Goal: Information Seeking & Learning: Find contact information

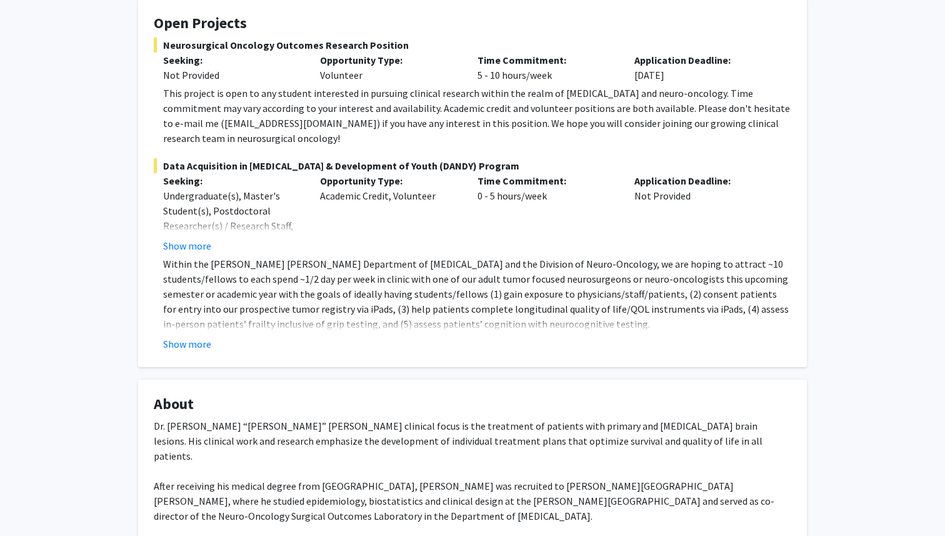
scroll to position [238, 0]
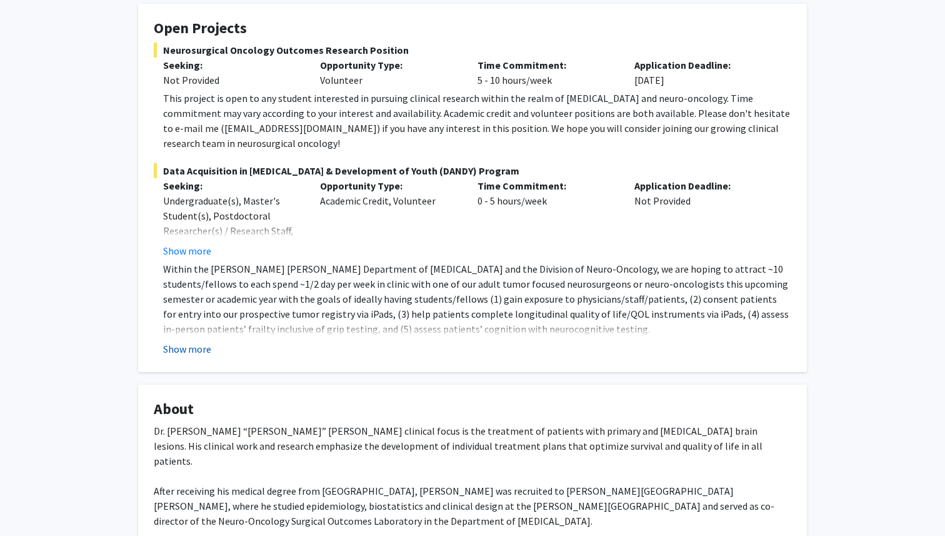
click at [191, 341] on button "Show more" at bounding box center [187, 348] width 48 height 15
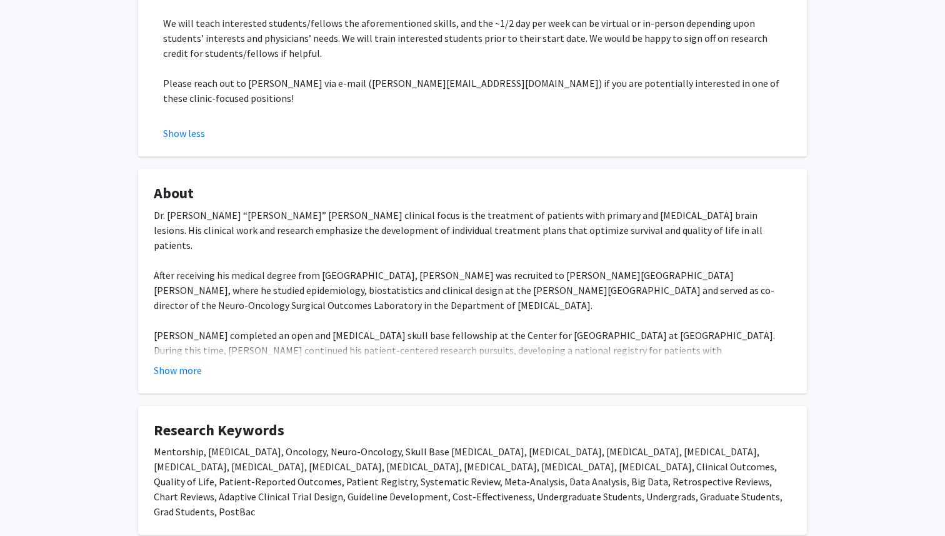
scroll to position [639, 0]
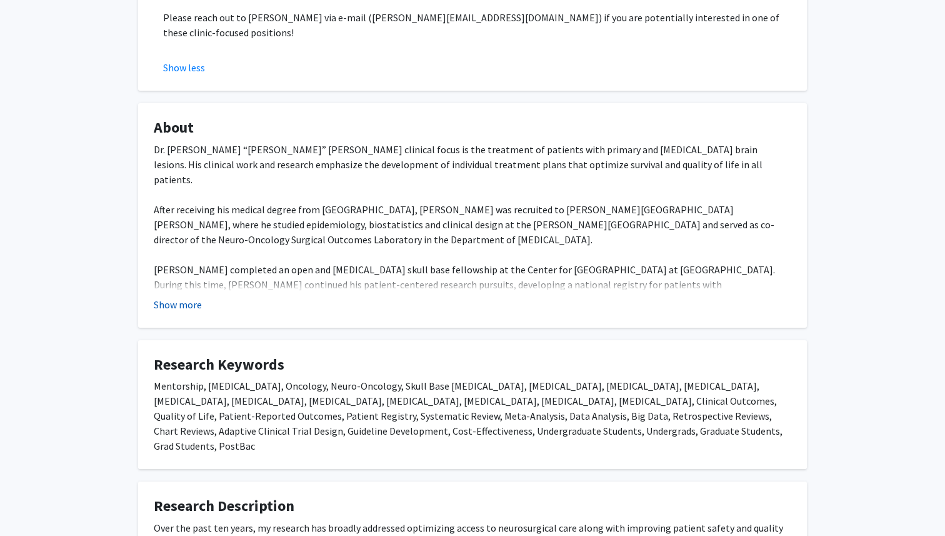
click at [191, 297] on button "Show more" at bounding box center [178, 304] width 48 height 15
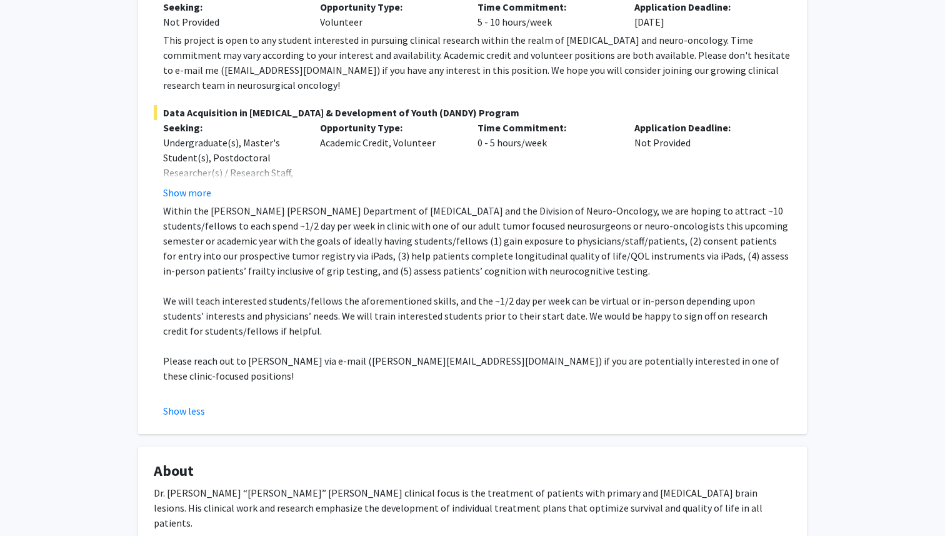
scroll to position [295, 0]
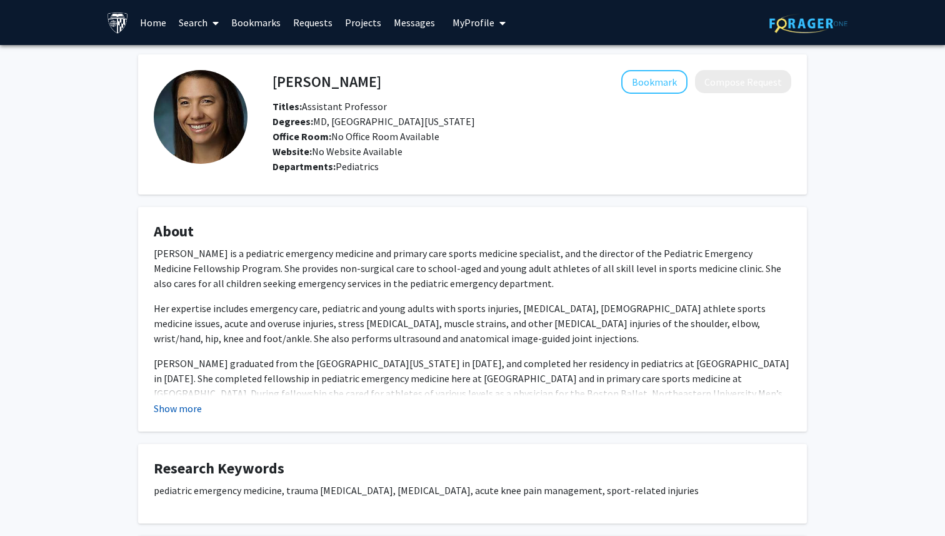
click at [186, 405] on button "Show more" at bounding box center [178, 408] width 48 height 15
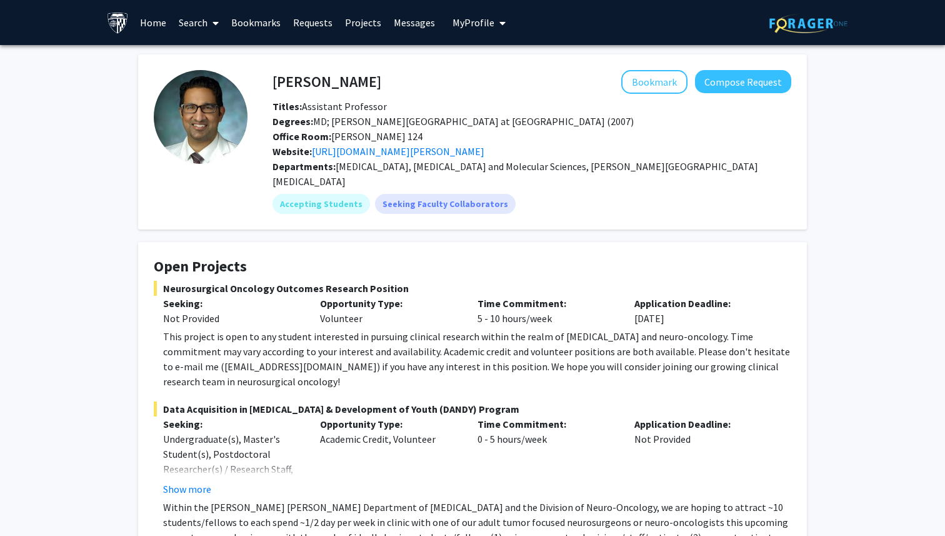
click at [157, 19] on link "Home" at bounding box center [153, 23] width 39 height 44
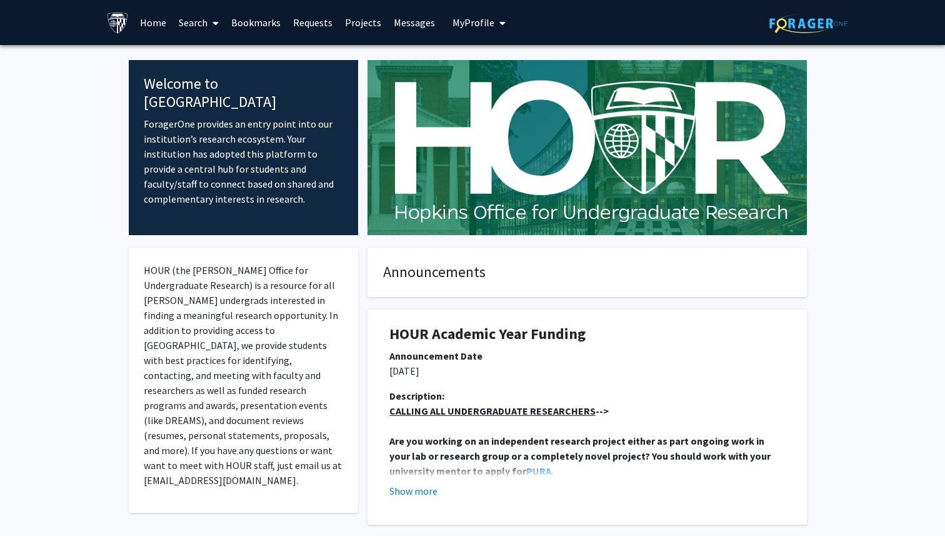
click at [213, 19] on icon at bounding box center [216, 23] width 6 height 10
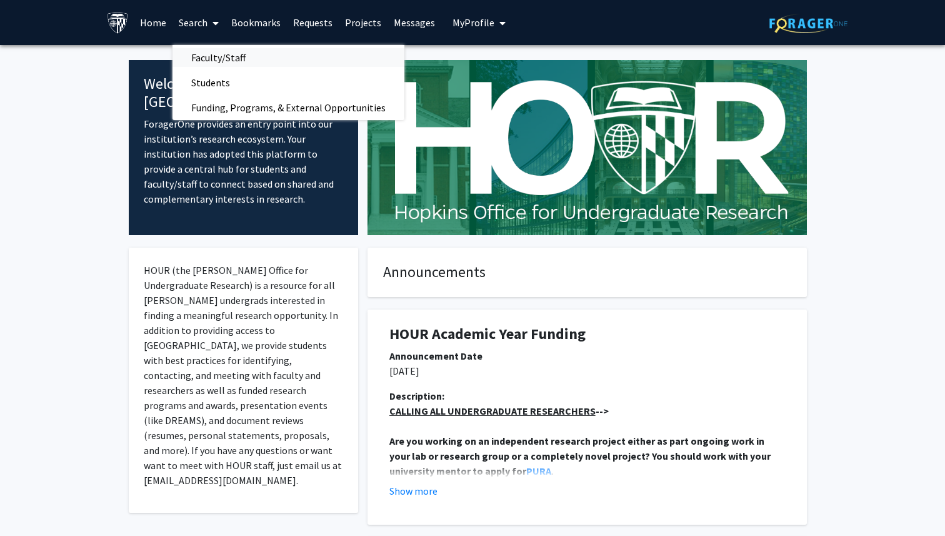
click at [229, 60] on span "Faculty/Staff" at bounding box center [219, 57] width 92 height 25
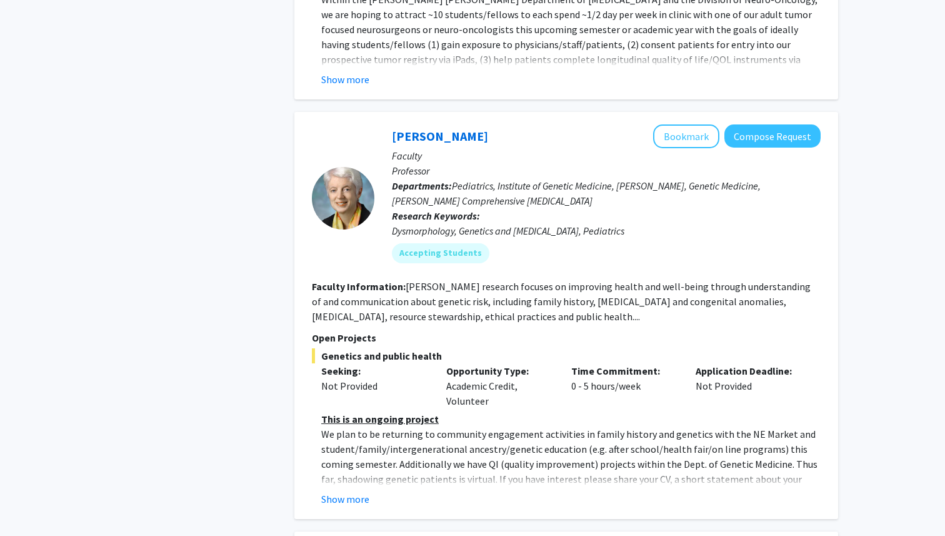
scroll to position [4622, 0]
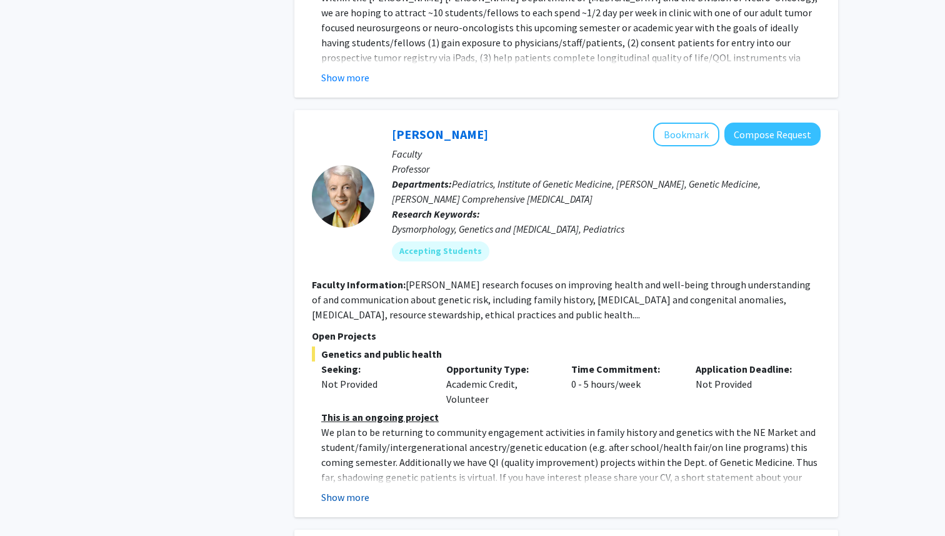
click at [348, 489] on button "Show more" at bounding box center [345, 496] width 48 height 15
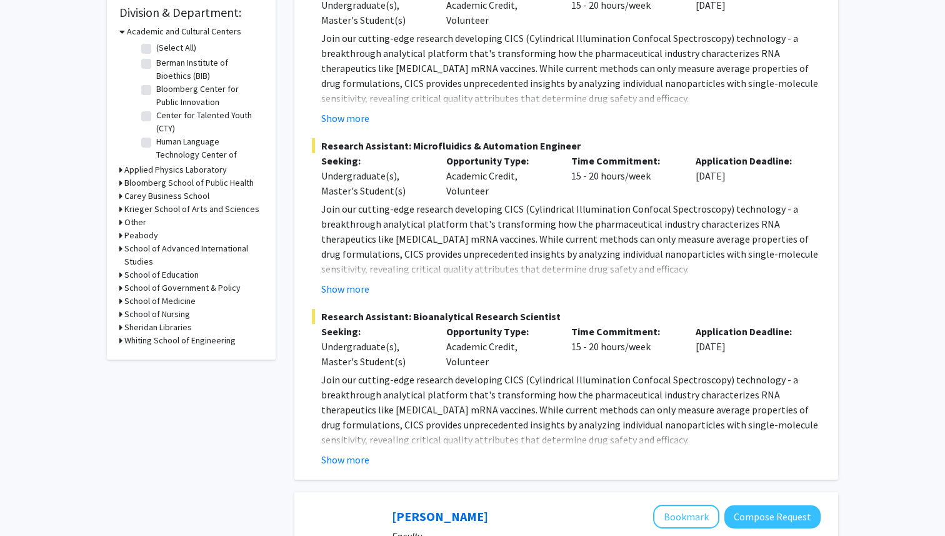
scroll to position [0, 0]
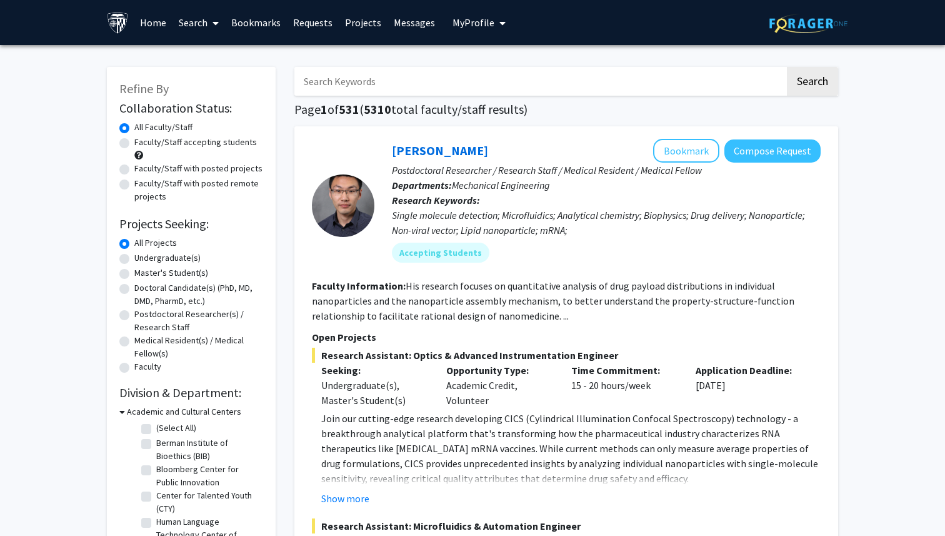
click at [396, 91] on input "Search Keywords" at bounding box center [539, 81] width 491 height 29
type input "christina rivera"
click at [787, 67] on button "Search" at bounding box center [812, 81] width 51 height 29
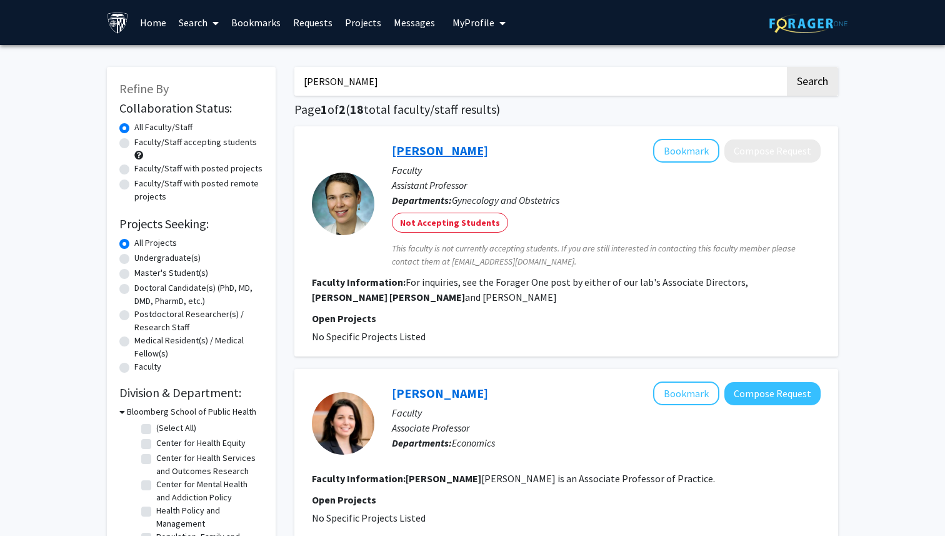
click at [426, 147] on link "Mara Rosner" at bounding box center [440, 151] width 96 height 16
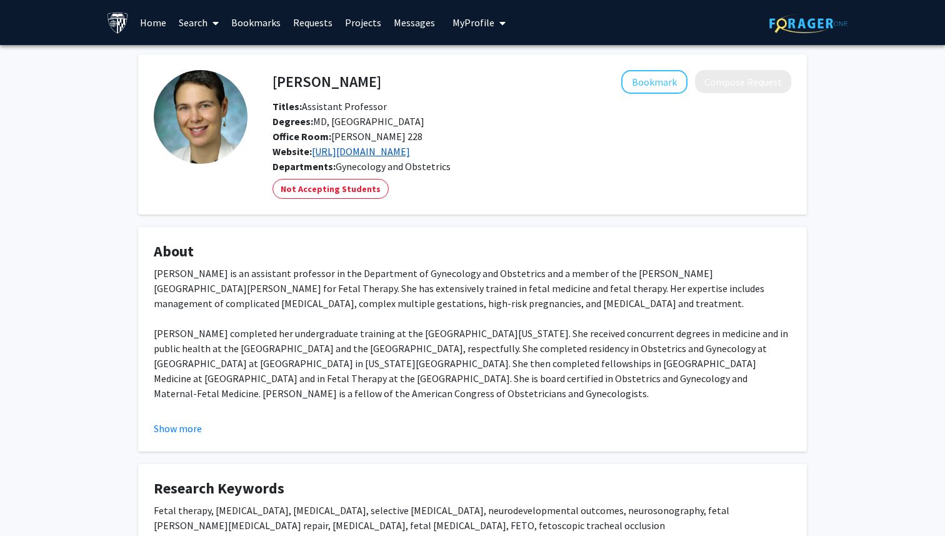
click at [410, 156] on link "https://www.hopkinsmedicine.org/gynecology_obstetrics/specialty_areas/fetal_the…" at bounding box center [361, 151] width 98 height 13
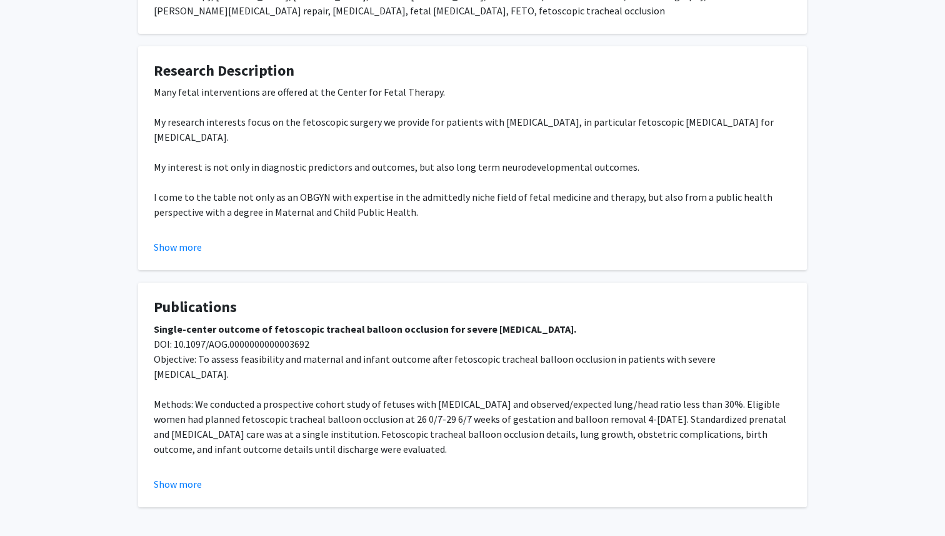
scroll to position [564, 0]
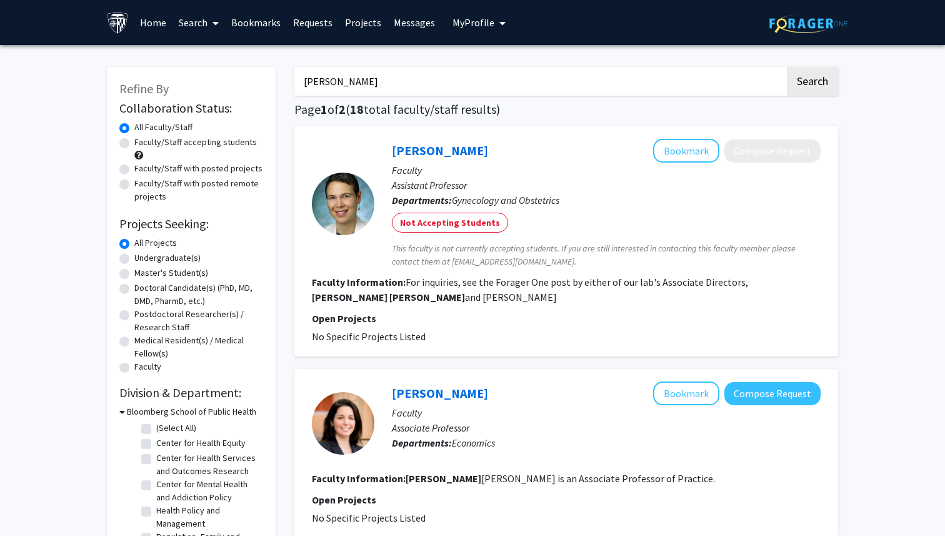
click at [144, 20] on link "Home" at bounding box center [153, 23] width 39 height 44
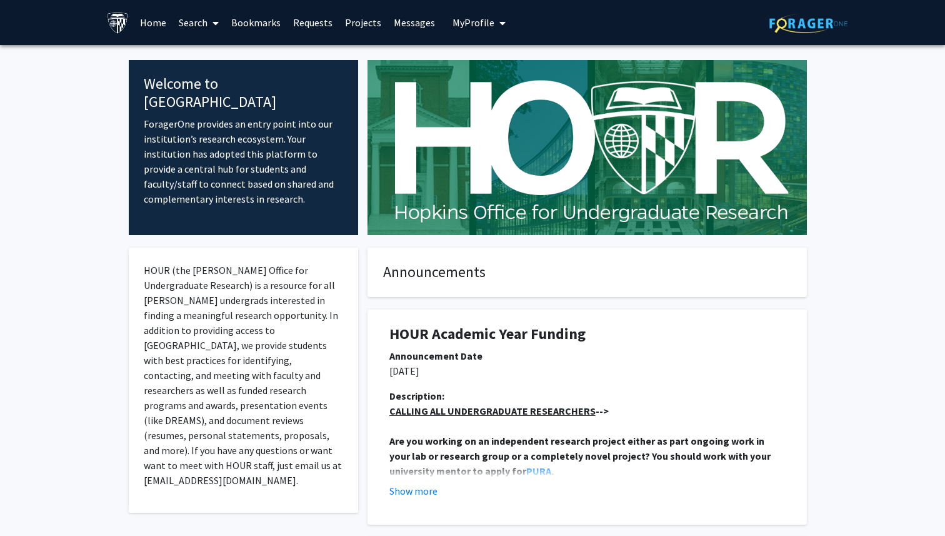
click at [196, 23] on link "Search" at bounding box center [199, 23] width 53 height 44
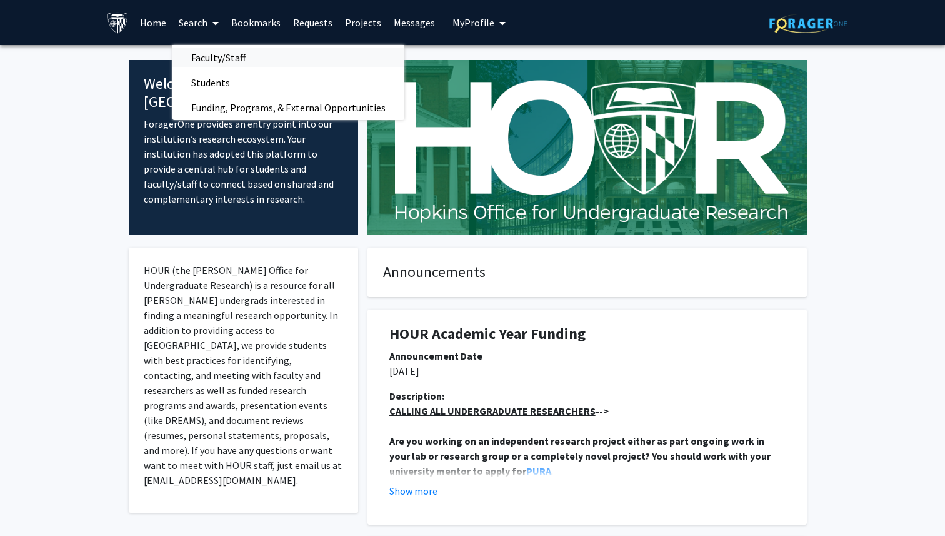
click at [230, 59] on span "Faculty/Staff" at bounding box center [219, 57] width 92 height 25
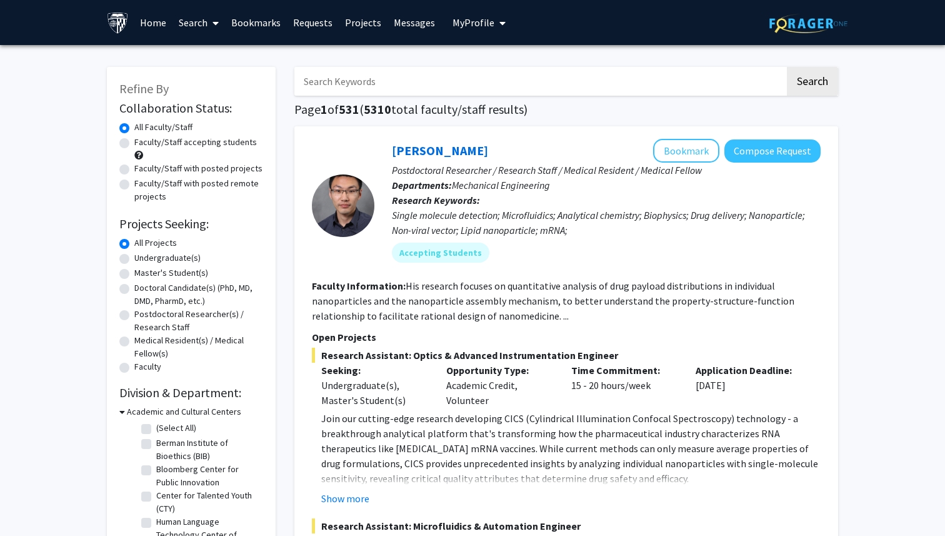
click at [414, 79] on input "Search Keywords" at bounding box center [539, 81] width 491 height 29
type input "jean kim"
click at [787, 67] on button "Search" at bounding box center [812, 81] width 51 height 29
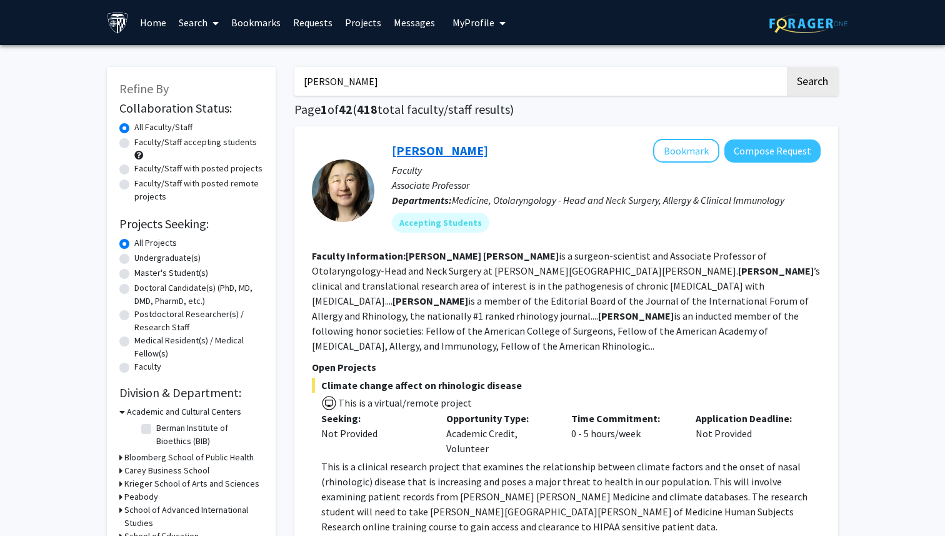
click at [436, 148] on link "Jean Kim" at bounding box center [440, 151] width 96 height 16
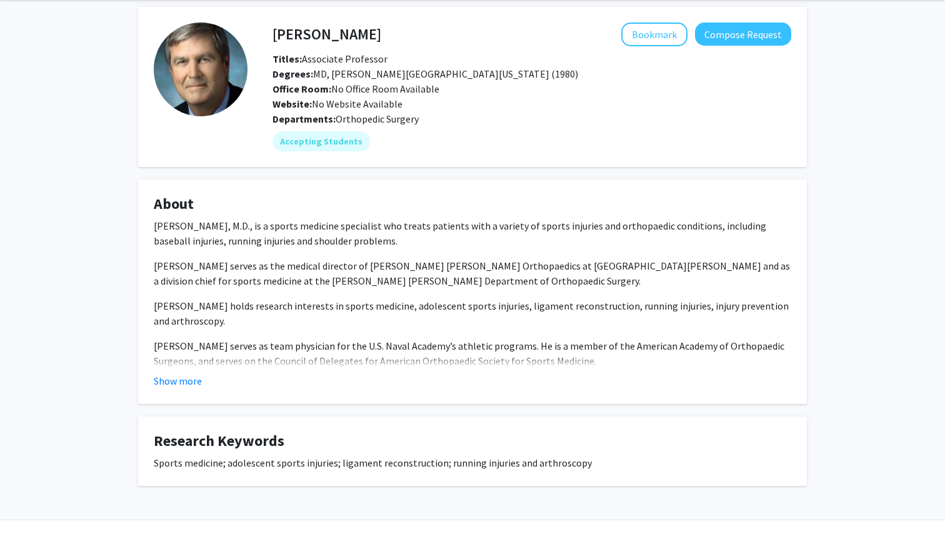
scroll to position [75, 0]
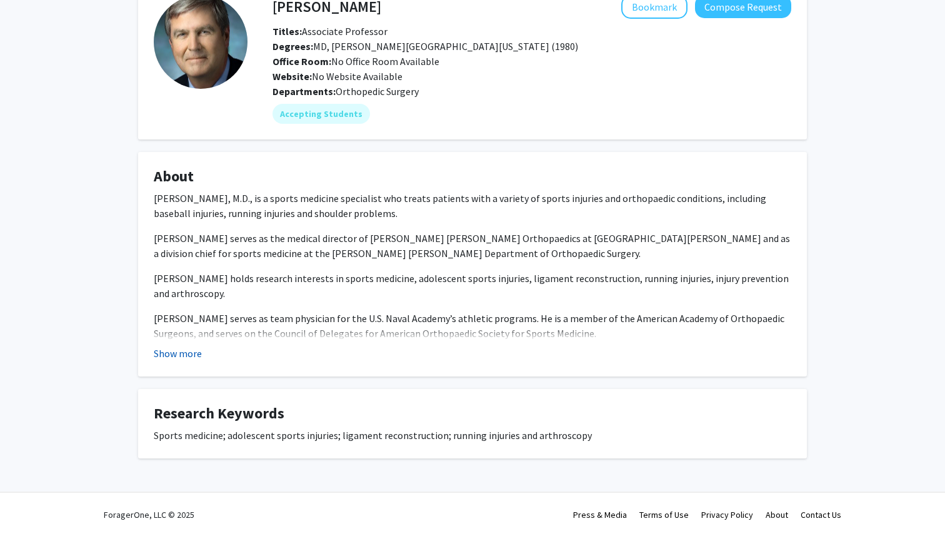
click at [183, 358] on button "Show more" at bounding box center [178, 353] width 48 height 15
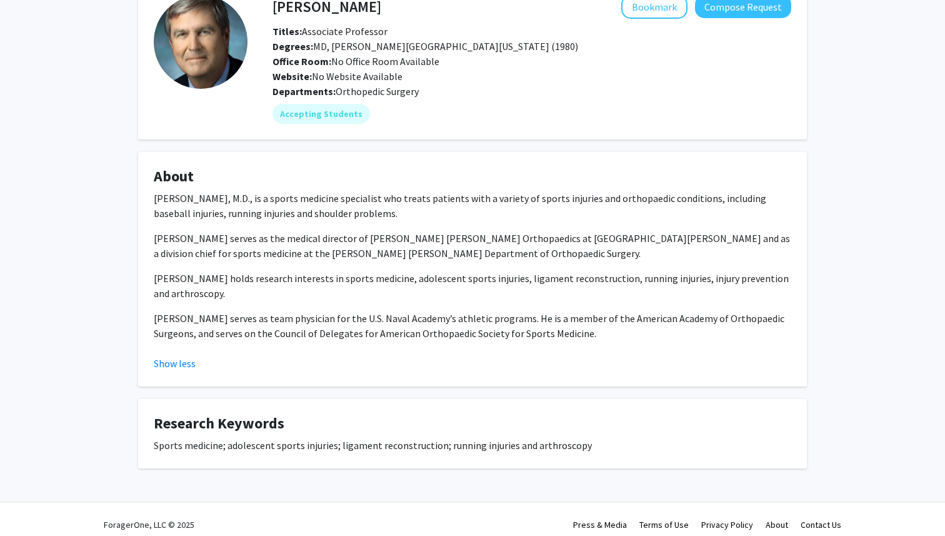
scroll to position [0, 0]
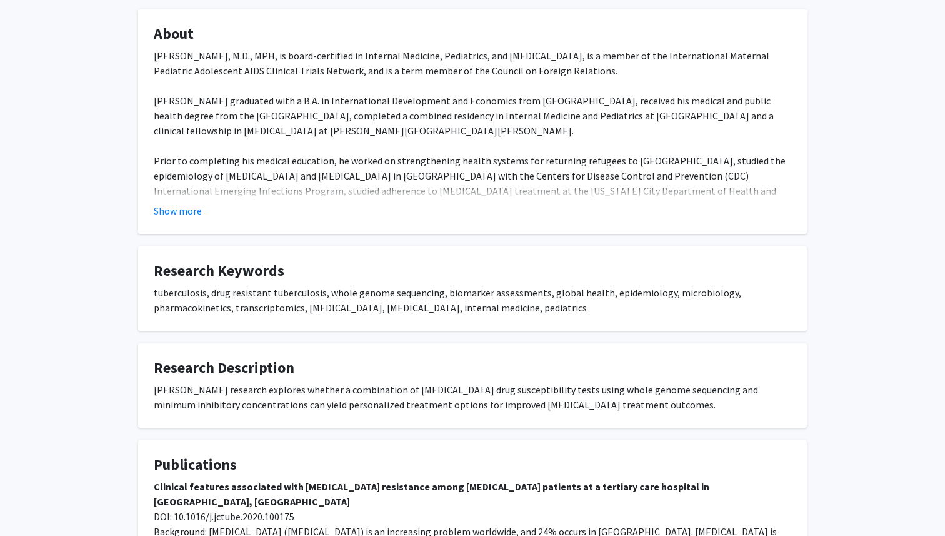
scroll to position [702, 0]
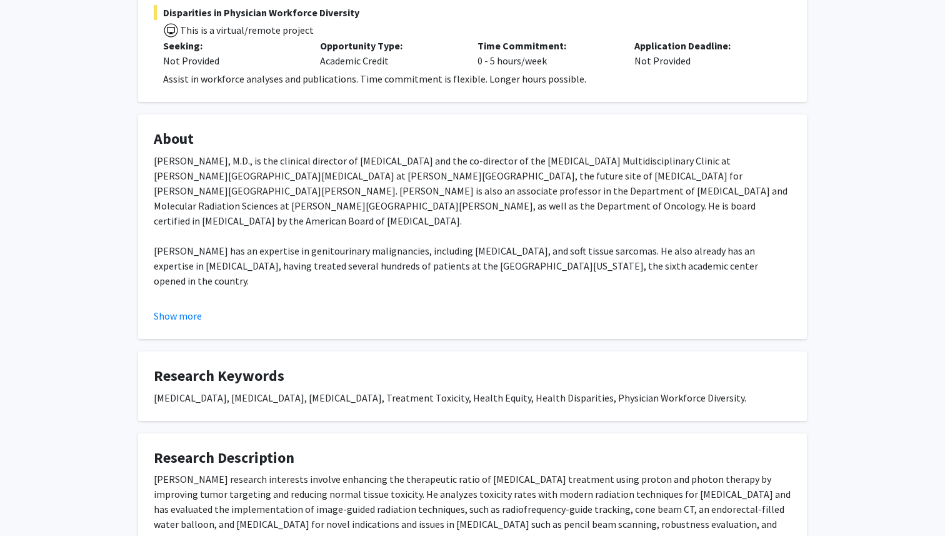
scroll to position [373, 0]
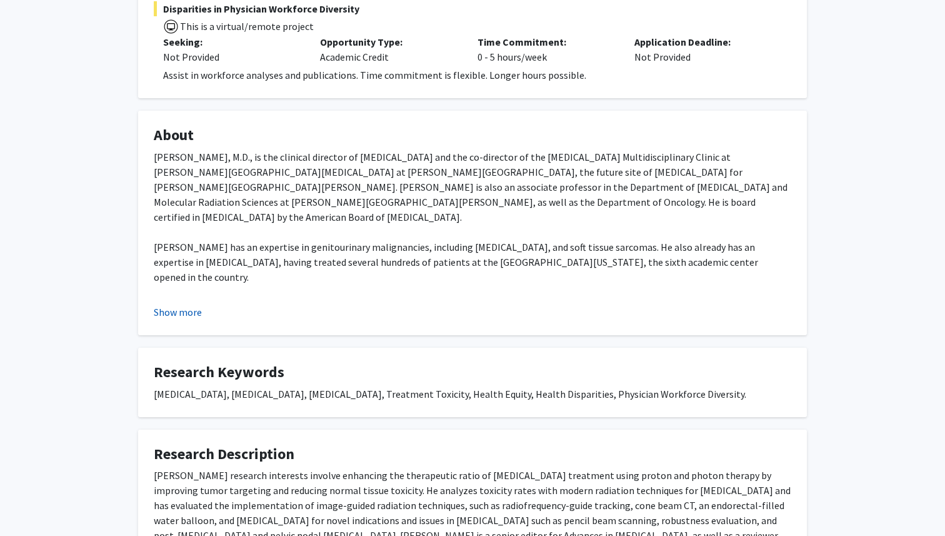
click at [193, 314] on button "Show more" at bounding box center [178, 311] width 48 height 15
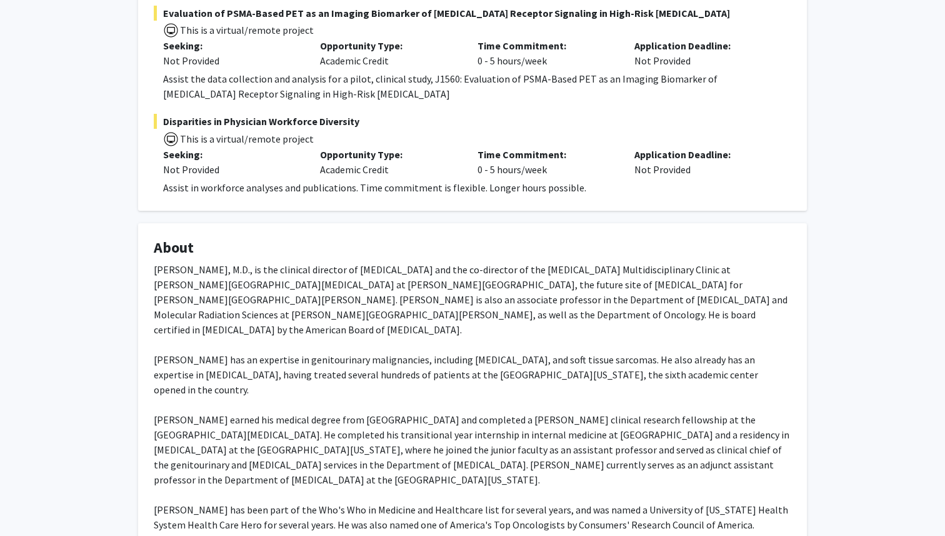
scroll to position [0, 0]
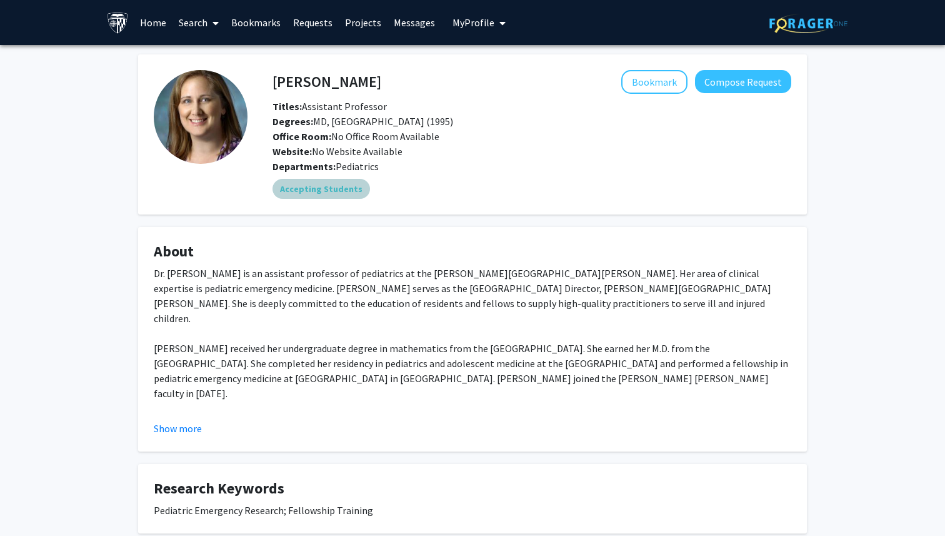
click at [337, 192] on mat-chip "Accepting Students" at bounding box center [322, 189] width 98 height 20
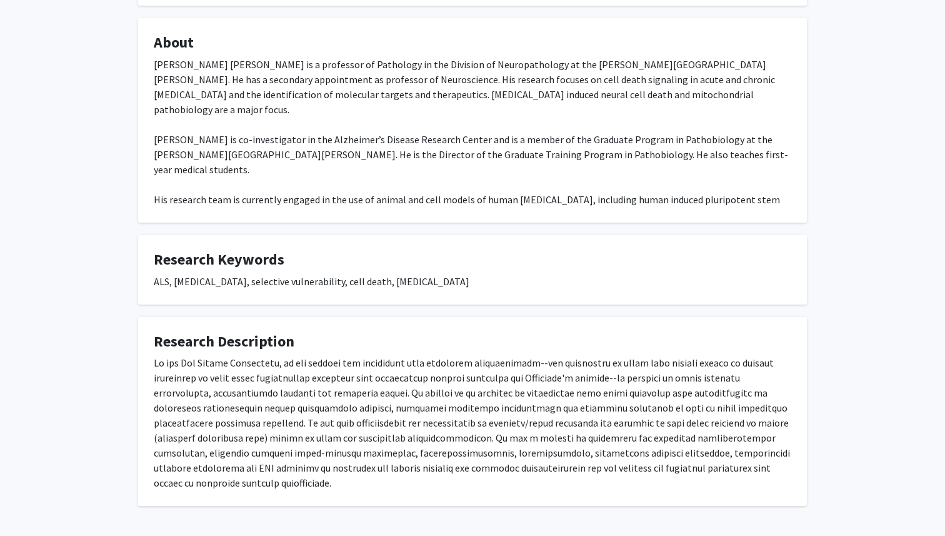
scroll to position [242, 0]
